Goal: Check status

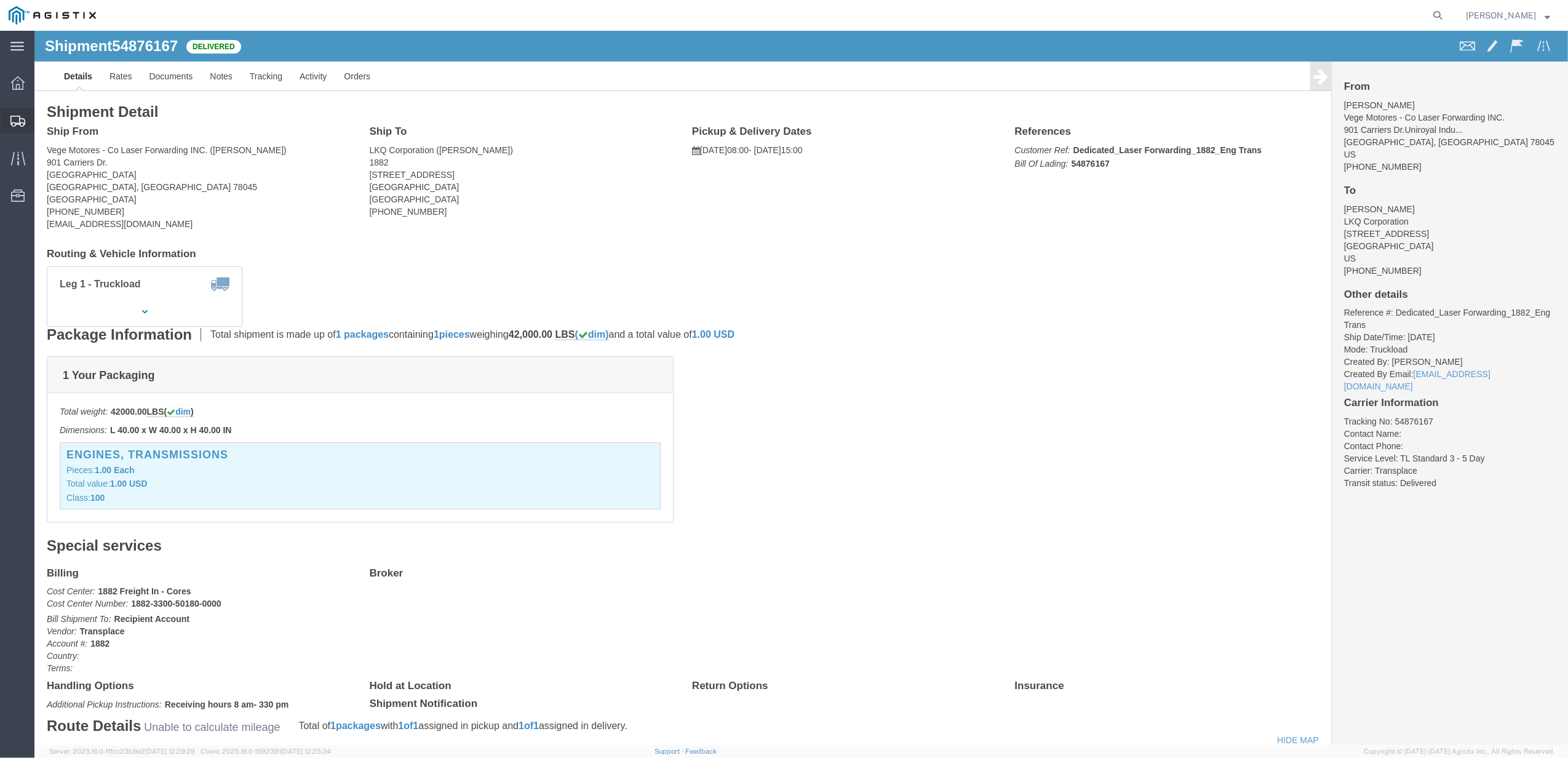
click at [23, 121] on icon at bounding box center [17, 121] width 15 height 11
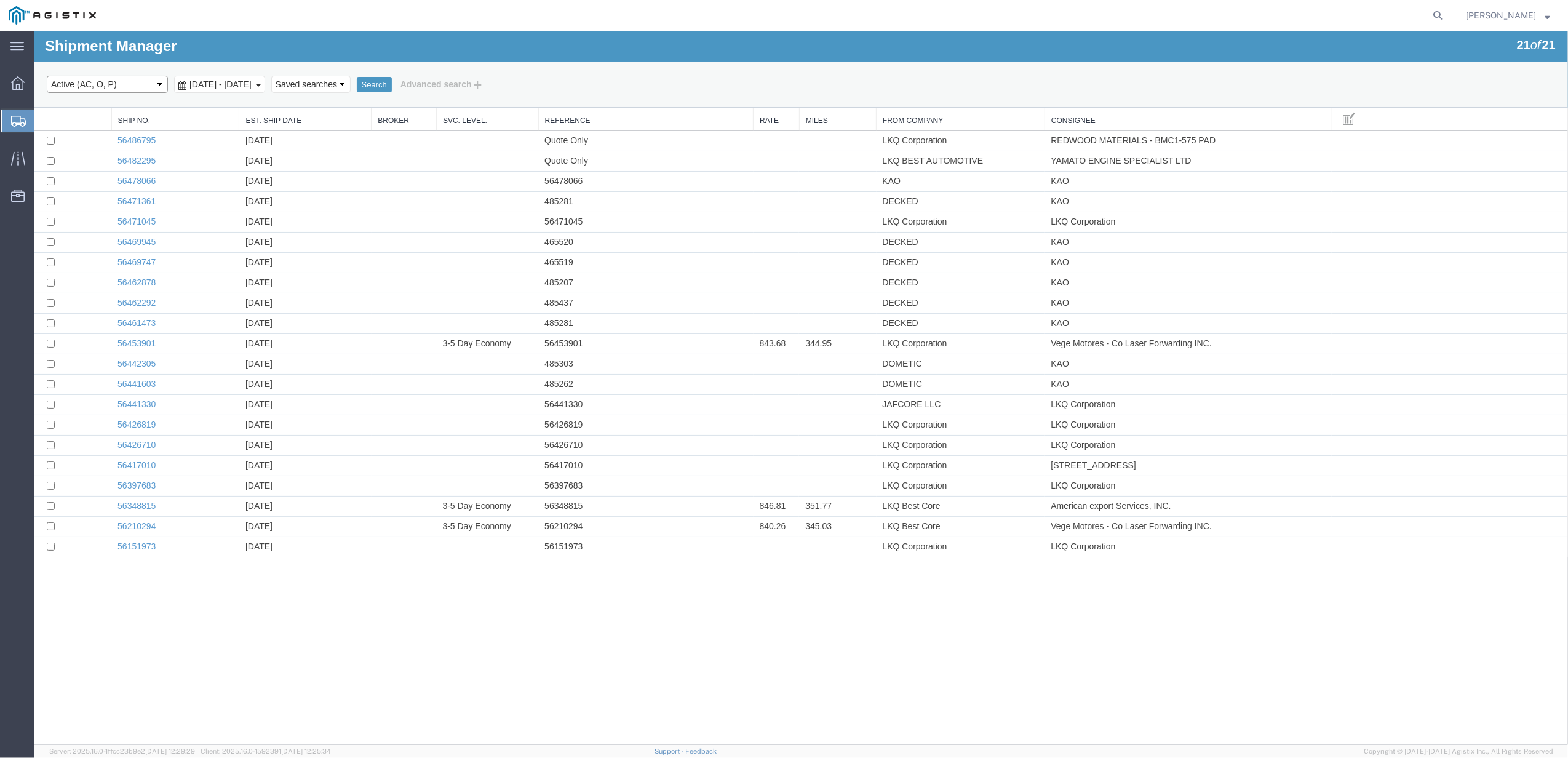
drag, startPoint x: 114, startPoint y: 77, endPoint x: 112, endPoint y: 84, distance: 7.3
click at [114, 77] on select "Select status Active (AC, O, P) All Approved Awaiting Confirmation (AC) Booked …" at bounding box center [107, 84] width 121 height 17
select select "BOOK"
click at [47, 75] on select "Select status Active (AC, O, P) All Approved Awaiting Confirmation (AC) Booked …" at bounding box center [107, 84] width 121 height 17
click at [255, 86] on span "[DATE] - [DATE]" at bounding box center [220, 84] width 68 height 10
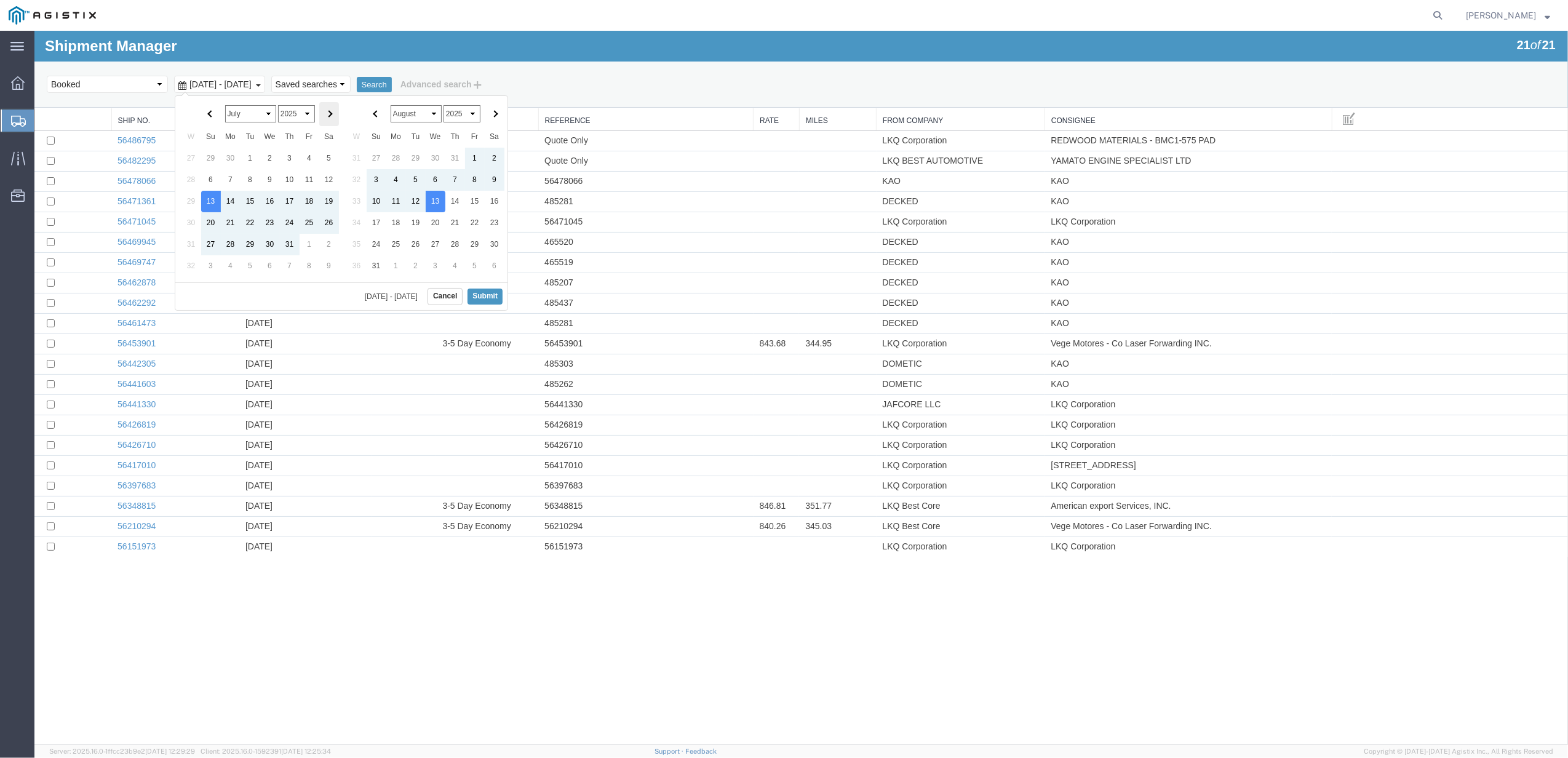
click at [326, 120] on th at bounding box center [329, 114] width 20 height 24
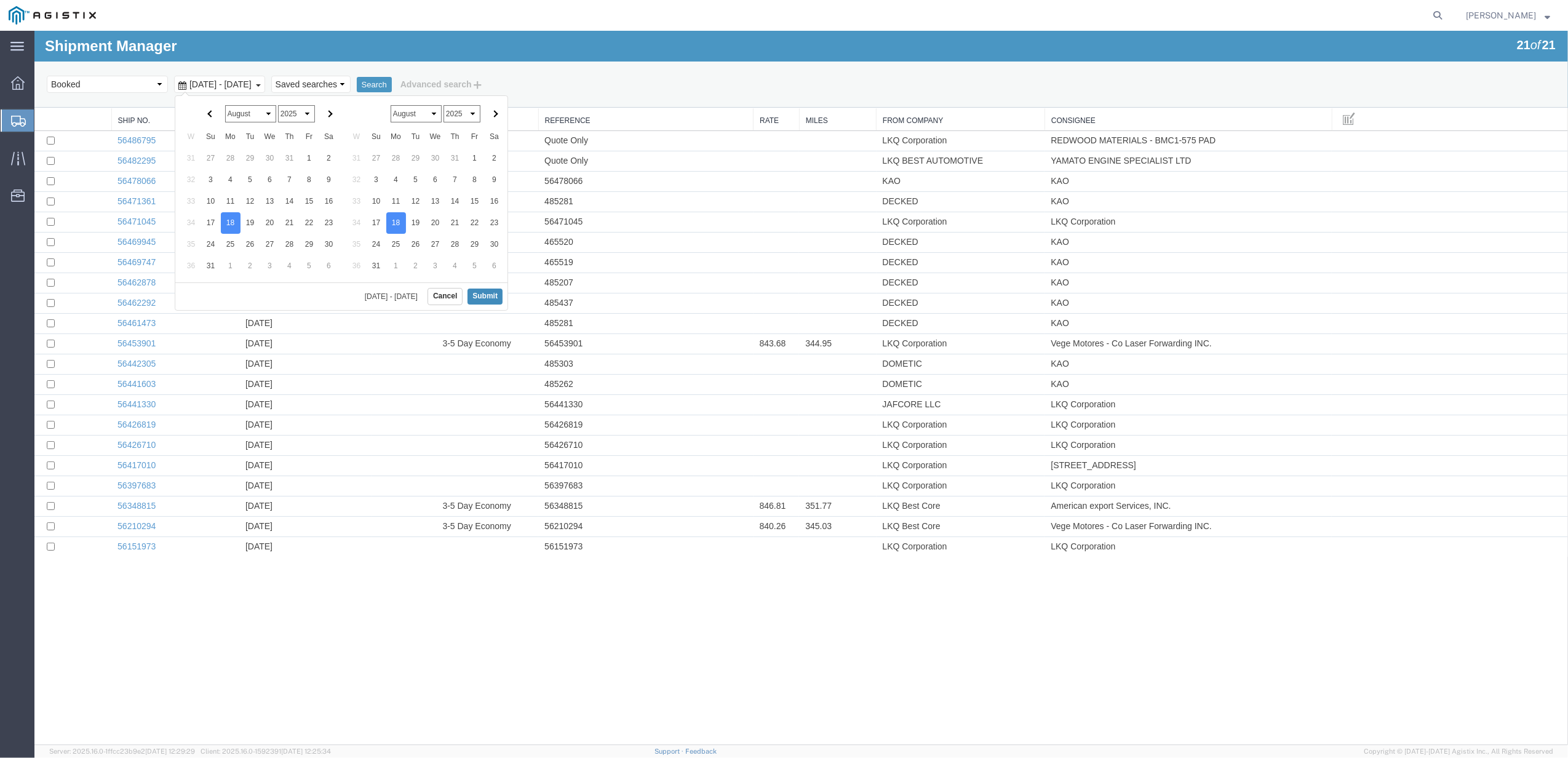
click at [485, 297] on button "Submit" at bounding box center [485, 297] width 35 height 16
click at [392, 80] on button "Search" at bounding box center [374, 85] width 35 height 16
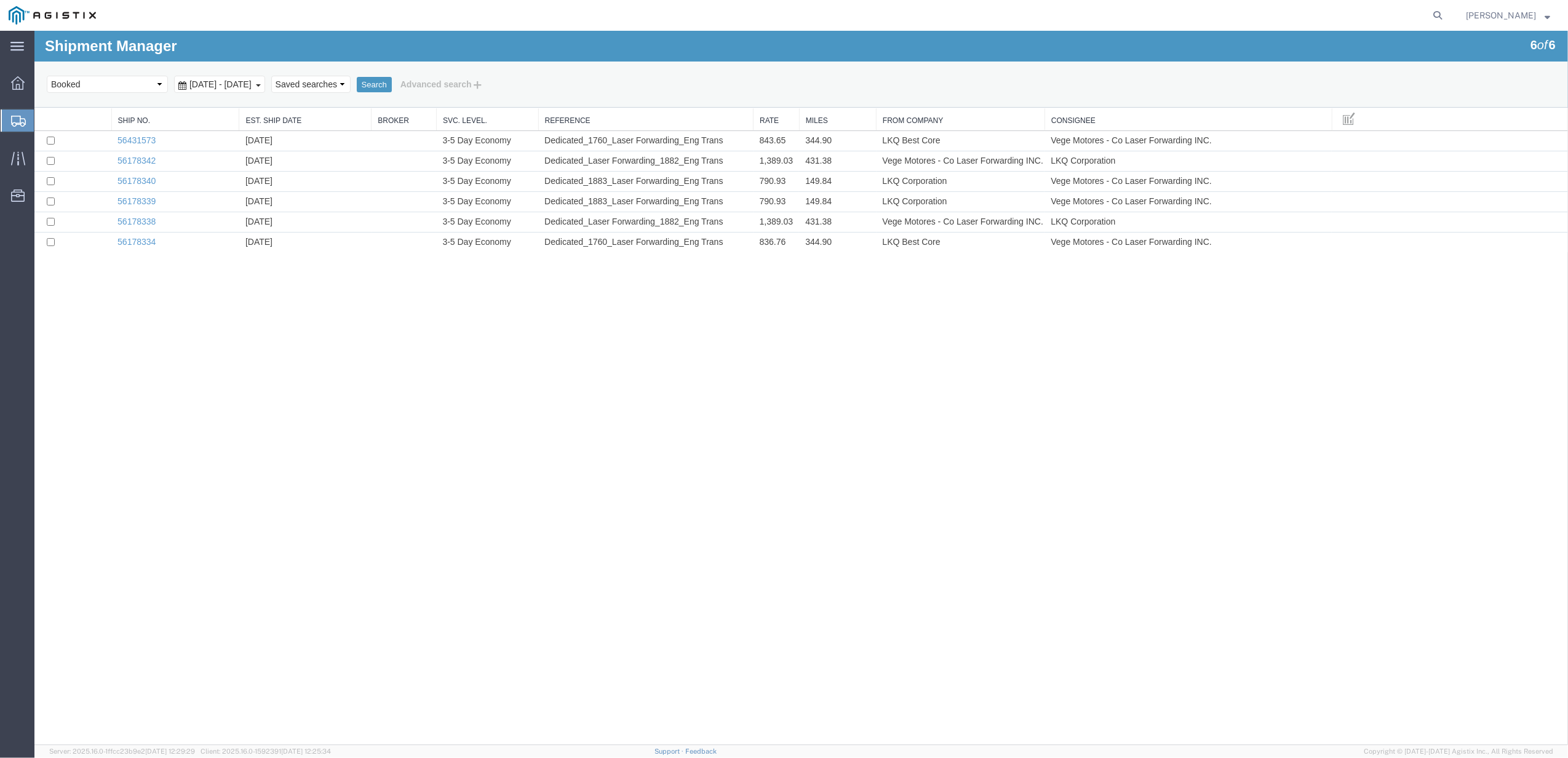
click at [962, 124] on link "From Company" at bounding box center [960, 121] width 156 height 10
click at [936, 149] on td "LKQ Best Core" at bounding box center [960, 140] width 168 height 20
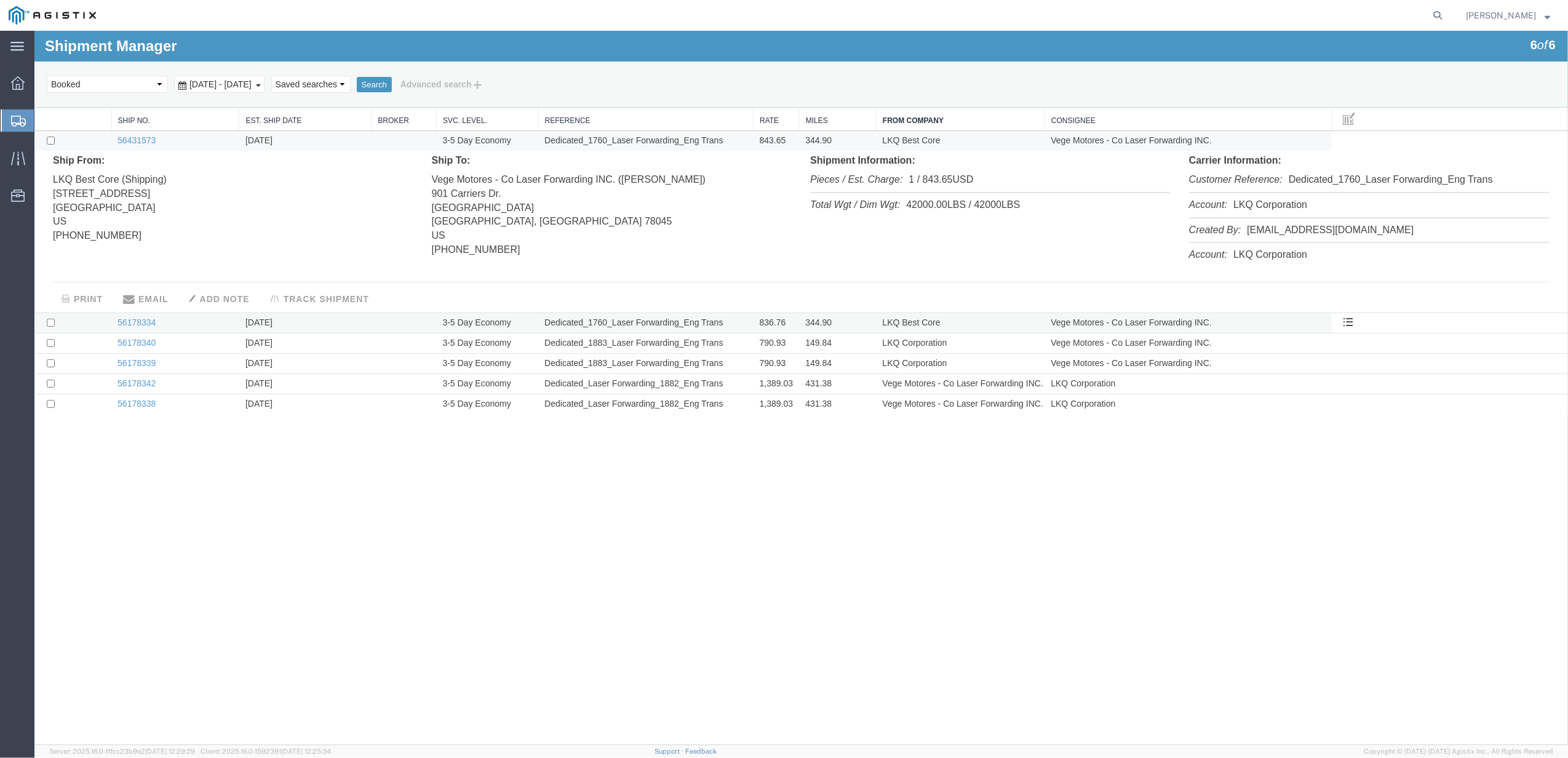
click at [894, 325] on td "LKQ Best Core" at bounding box center [960, 323] width 168 height 20
